Goal: Check status

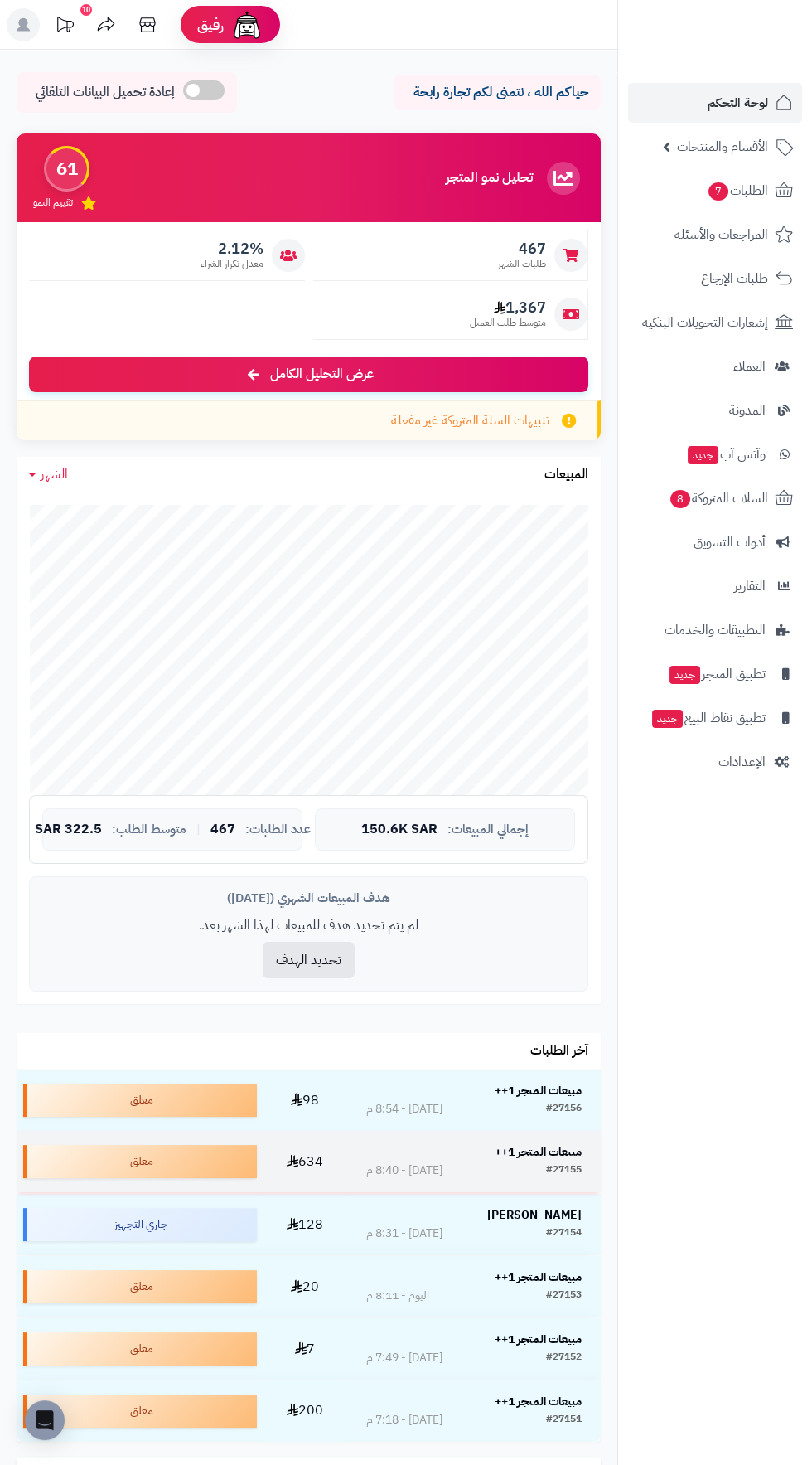
click at [553, 1152] on strong "مبيعات المتجر 1++" at bounding box center [538, 1153] width 87 height 18
